Goal: Information Seeking & Learning: Learn about a topic

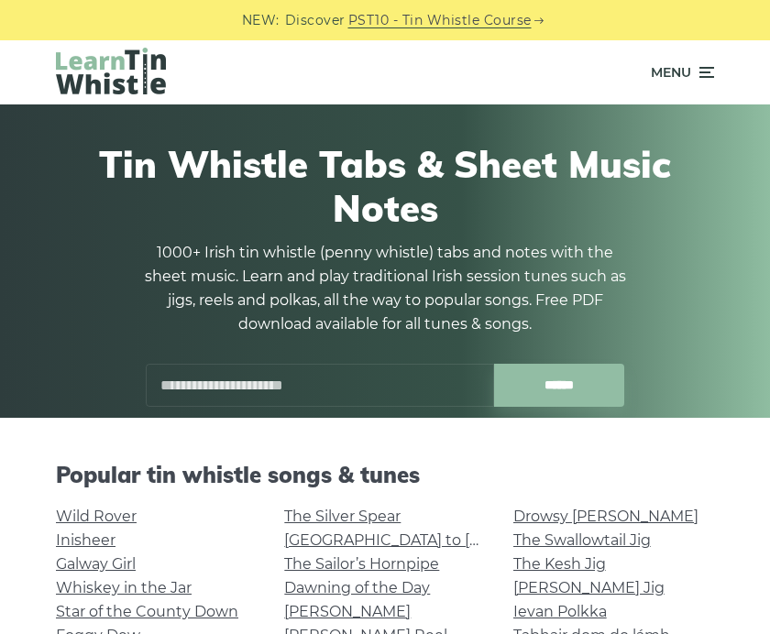
click at [451, 378] on input "text" at bounding box center [320, 385] width 348 height 43
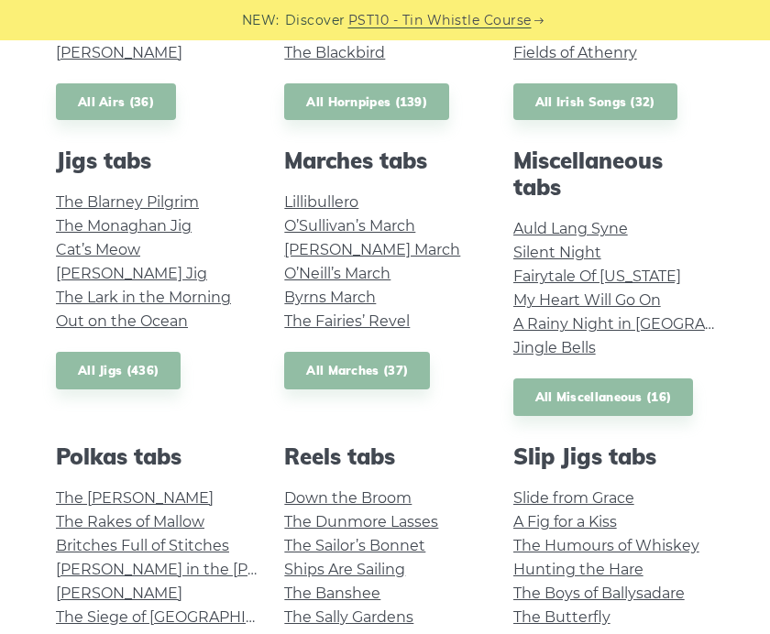
scroll to position [811, 0]
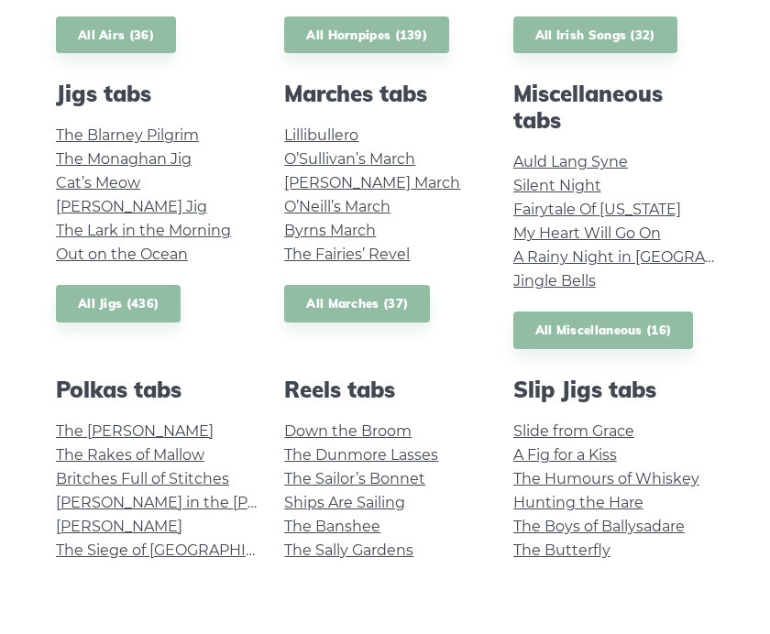
click at [619, 224] on link "Auld Lang Syne" at bounding box center [570, 232] width 115 height 17
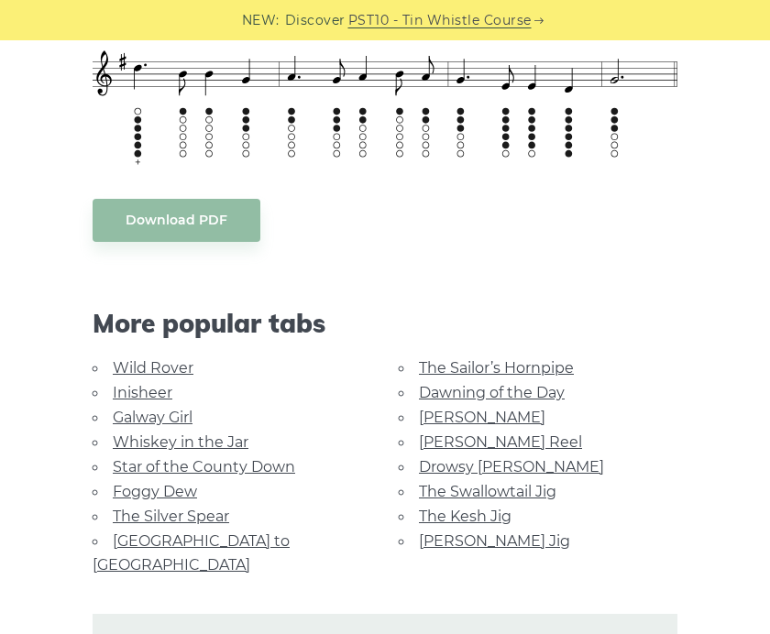
scroll to position [909, 0]
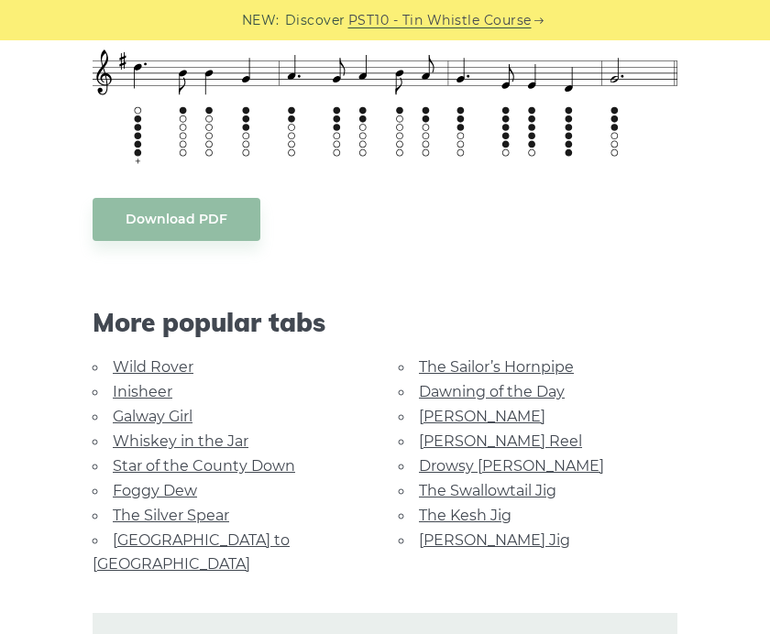
click at [172, 364] on link "Wild Rover" at bounding box center [153, 366] width 81 height 17
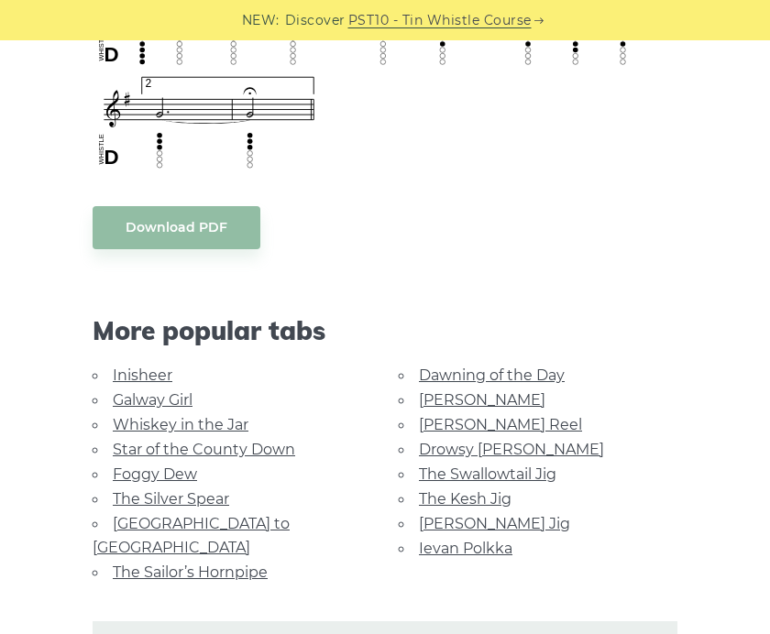
scroll to position [1441, 0]
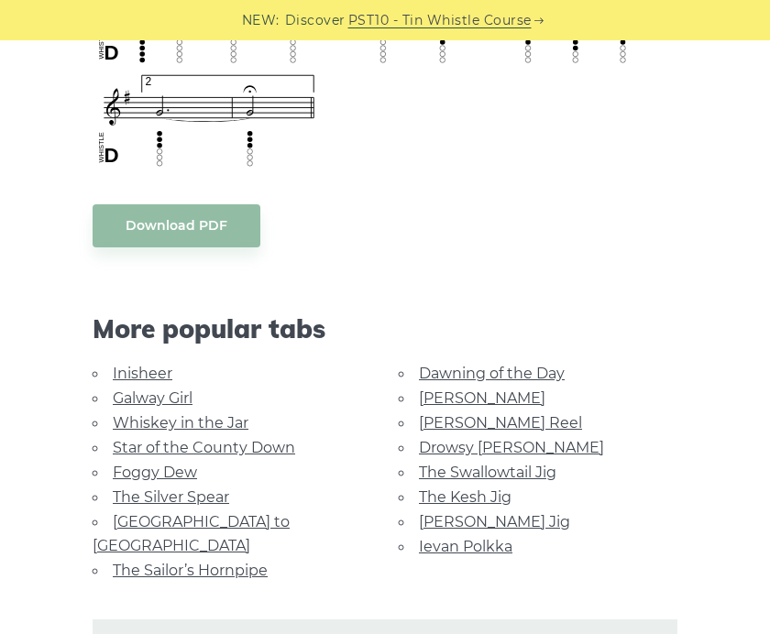
click at [263, 520] on link "[GEOGRAPHIC_DATA] to [GEOGRAPHIC_DATA]" at bounding box center [191, 533] width 197 height 41
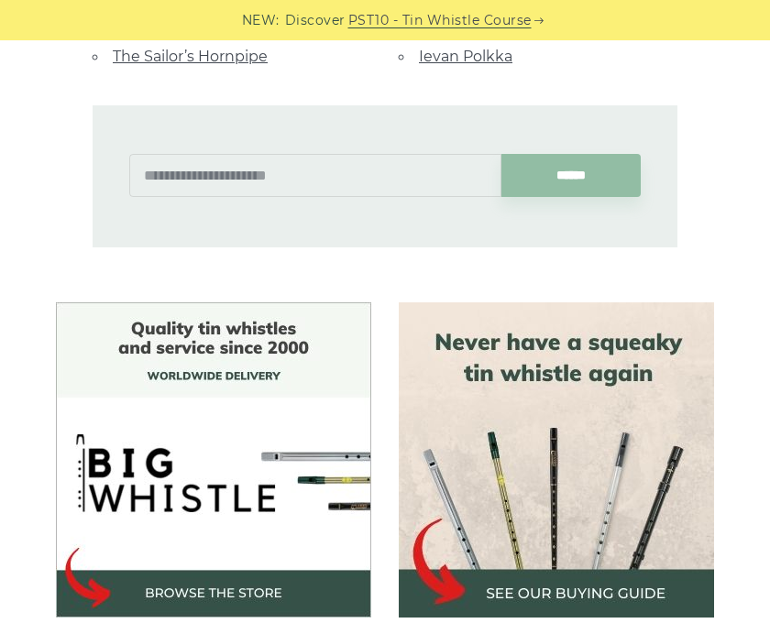
scroll to position [1284, 0]
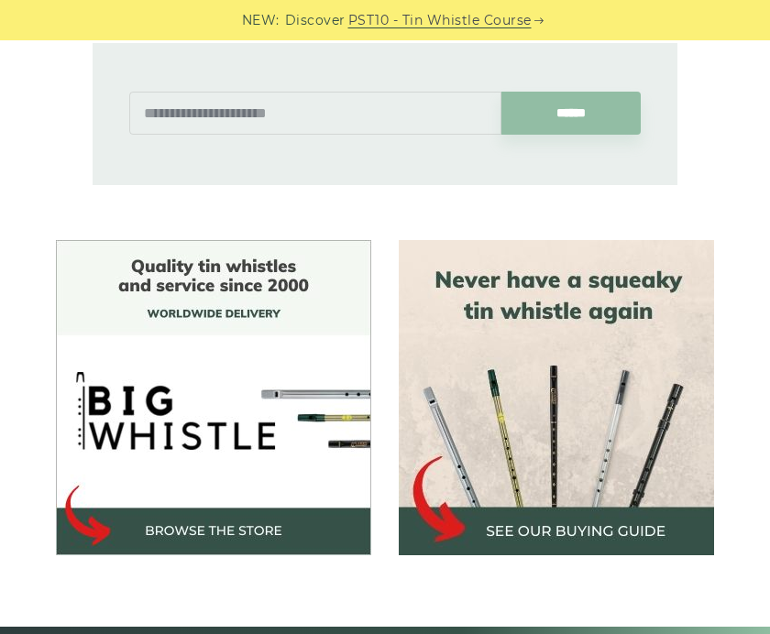
click at [641, 501] on img at bounding box center [556, 397] width 315 height 315
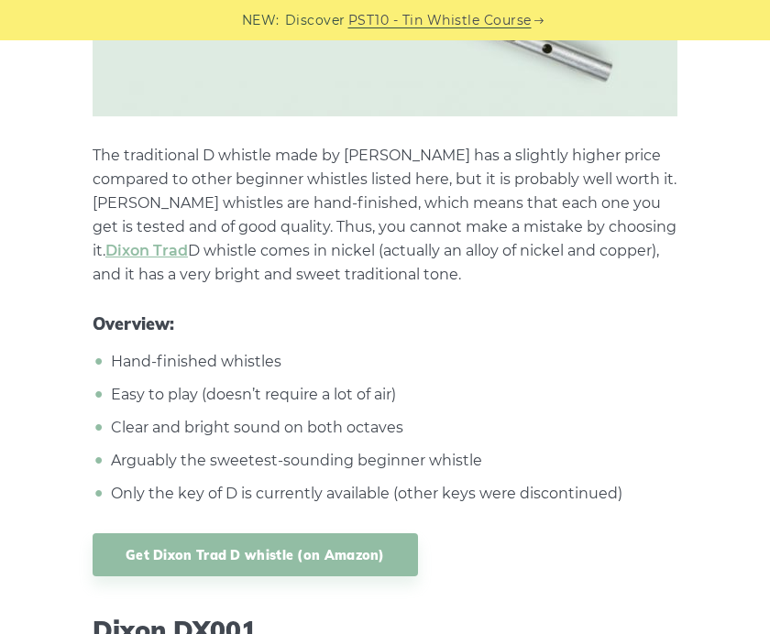
scroll to position [7645, 0]
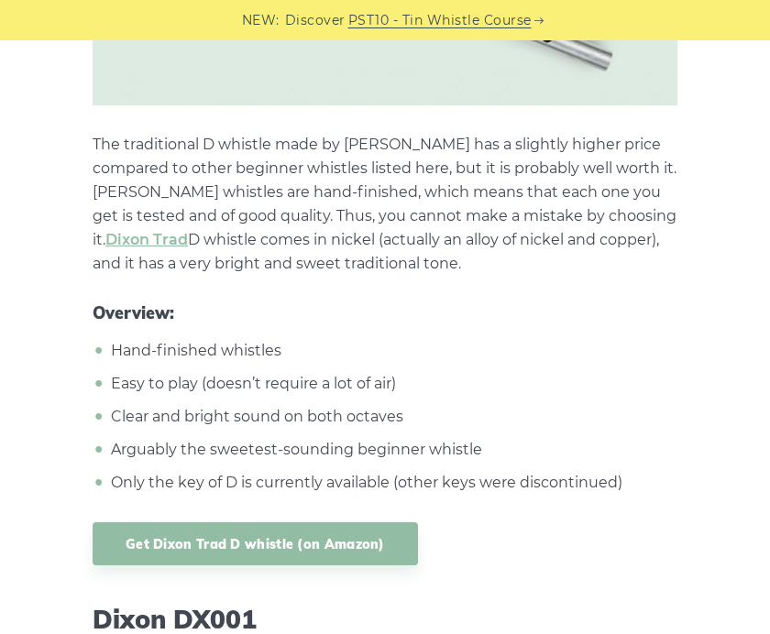
click at [340, 522] on link "Get Dixon Trad D whistle (on Amazon)" at bounding box center [255, 543] width 325 height 43
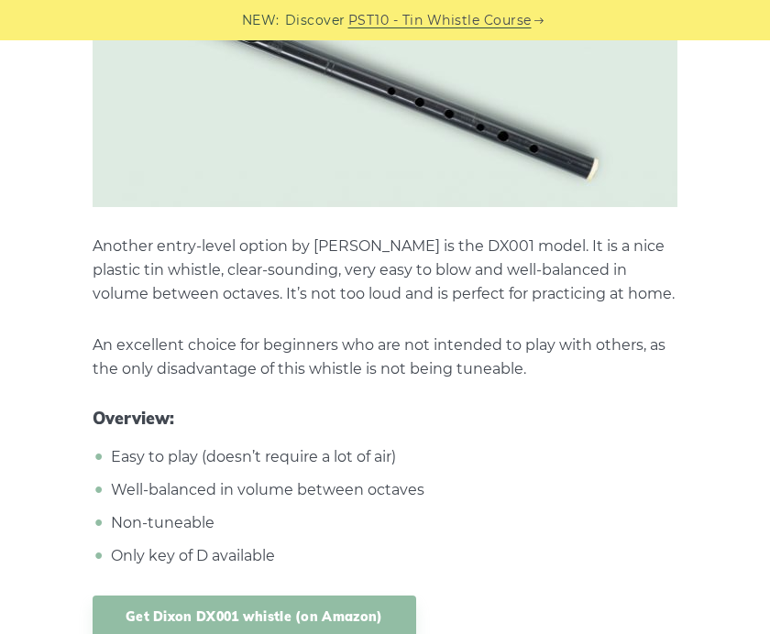
scroll to position [8379, 0]
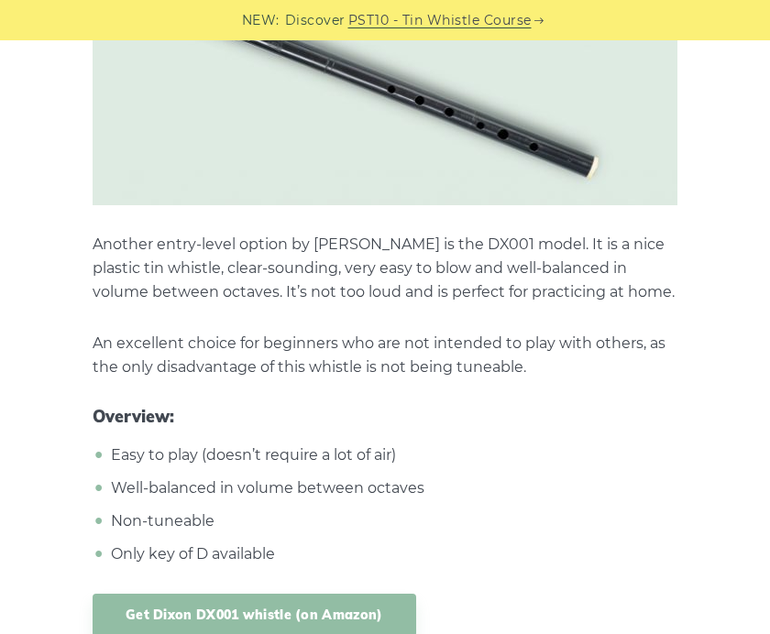
click at [372, 596] on link "Get Dixon DX001 whistle (on Amazon)" at bounding box center [254, 615] width 323 height 43
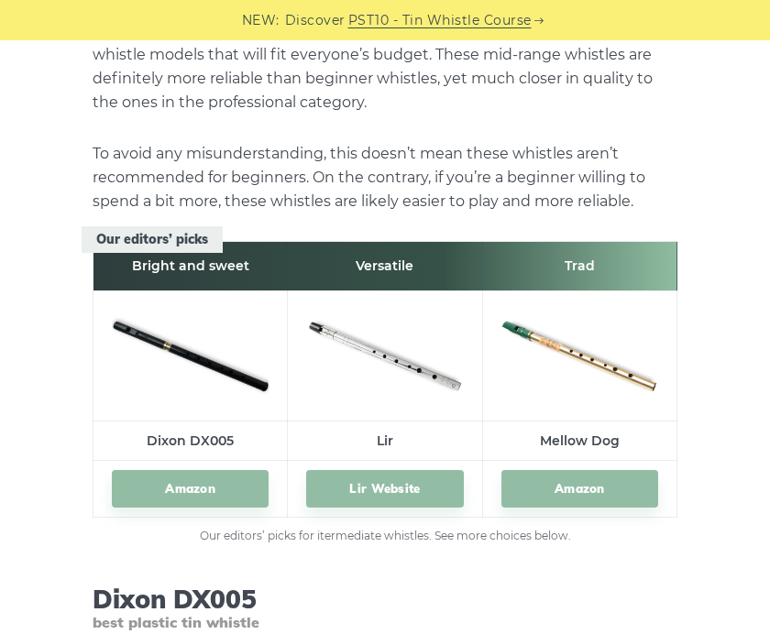
scroll to position [9121, 0]
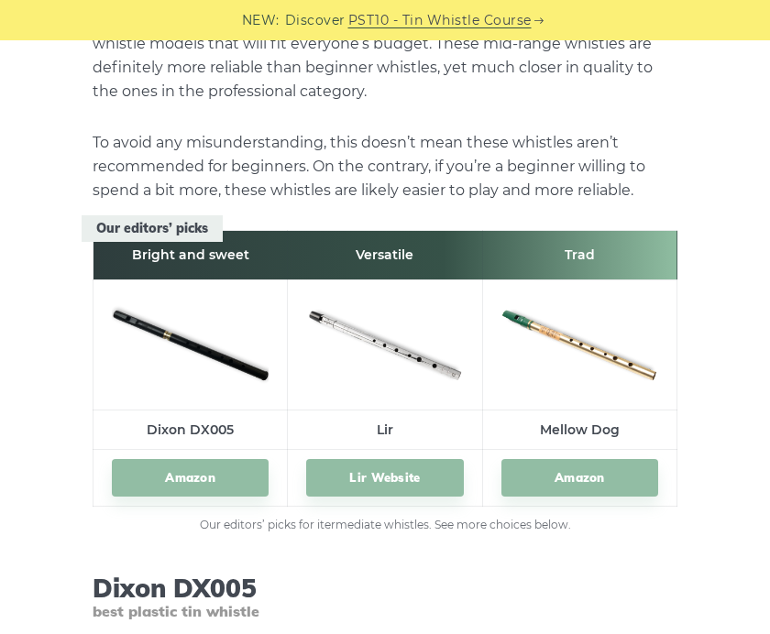
click at [388, 459] on link "Lir Website" at bounding box center [384, 478] width 157 height 38
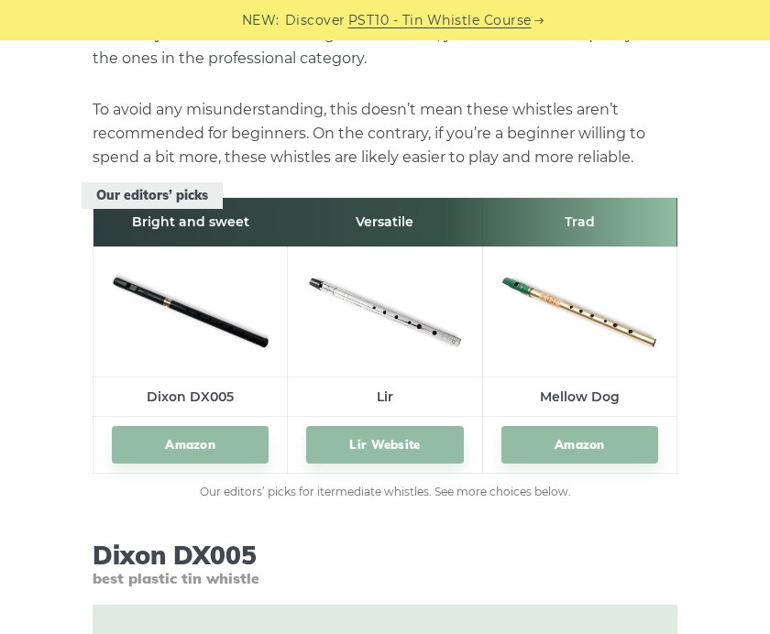
click at [204, 428] on link "Amazon" at bounding box center [190, 445] width 157 height 38
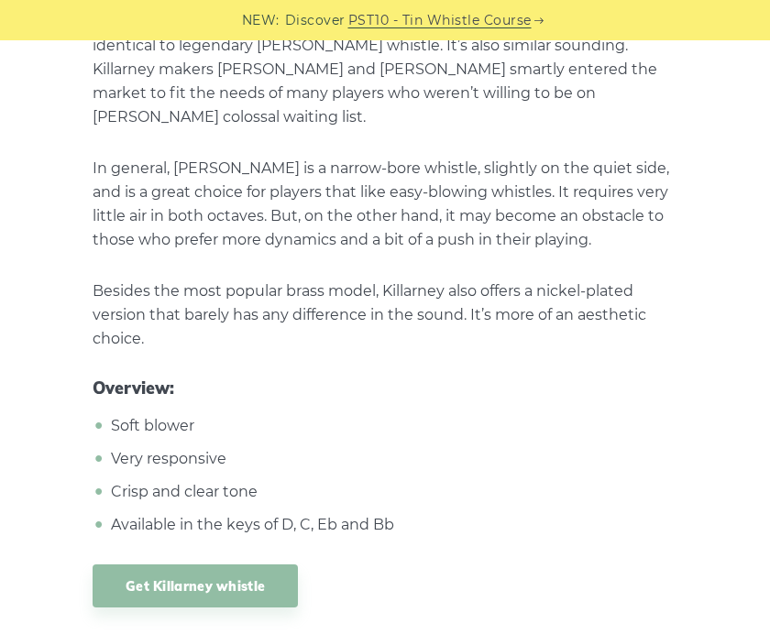
scroll to position [10855, 0]
click at [265, 564] on link "Get Killarney whistle" at bounding box center [195, 585] width 205 height 43
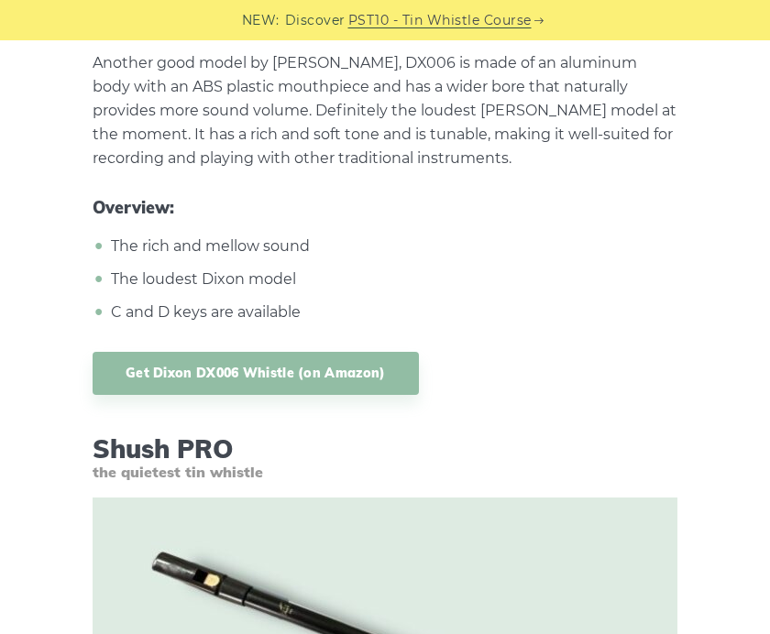
scroll to position [15378, 0]
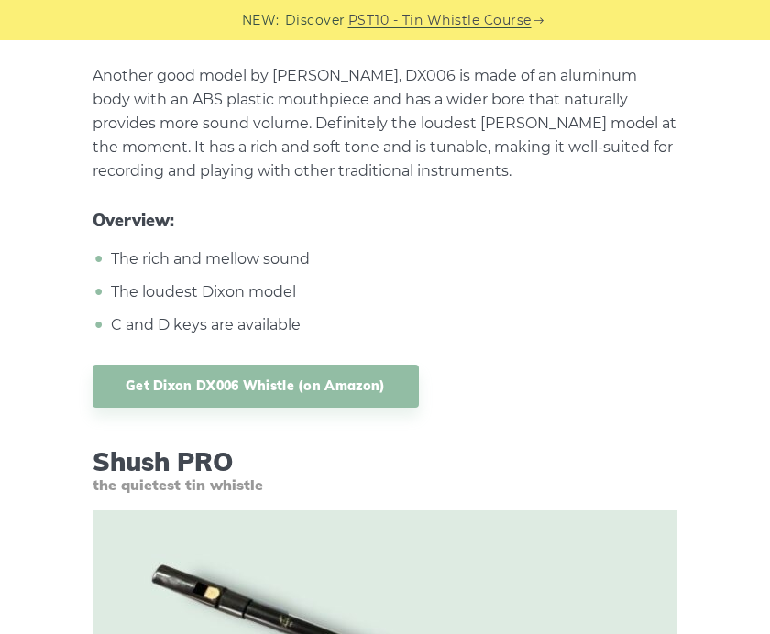
click at [360, 365] on link "Get Dixon DX006 Whistle (on Amazon)" at bounding box center [256, 386] width 326 height 43
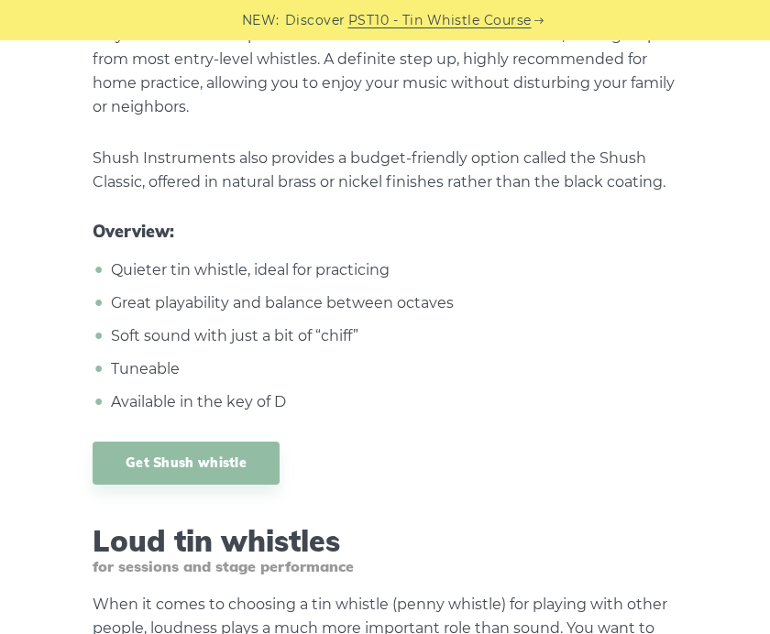
scroll to position [16218, 0]
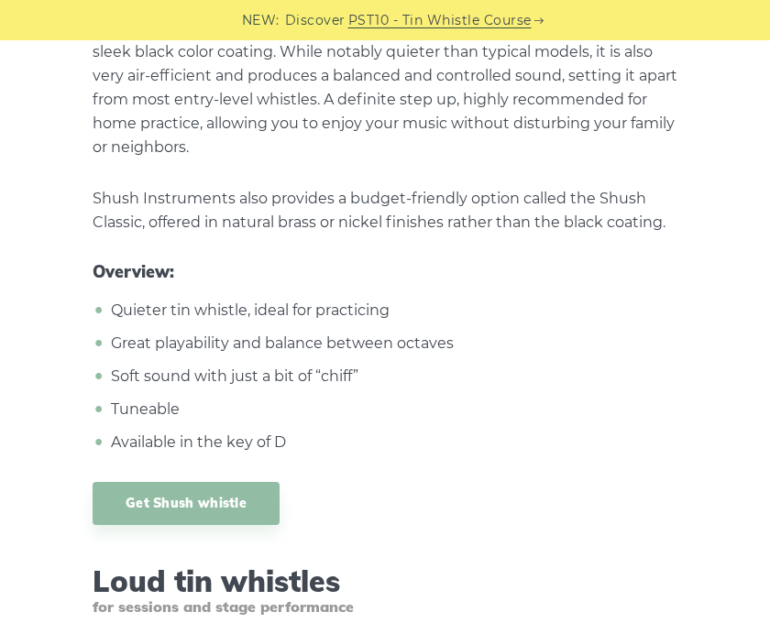
click at [261, 482] on link "Get Shush whistle" at bounding box center [186, 503] width 187 height 43
